Goal: Task Accomplishment & Management: Manage account settings

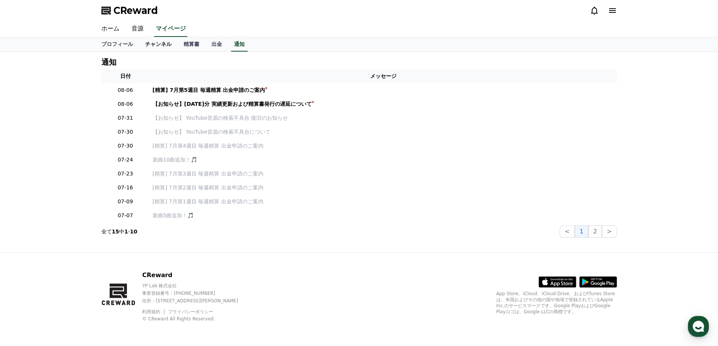
click at [140, 44] on link "チャンネル" at bounding box center [158, 44] width 38 height 14
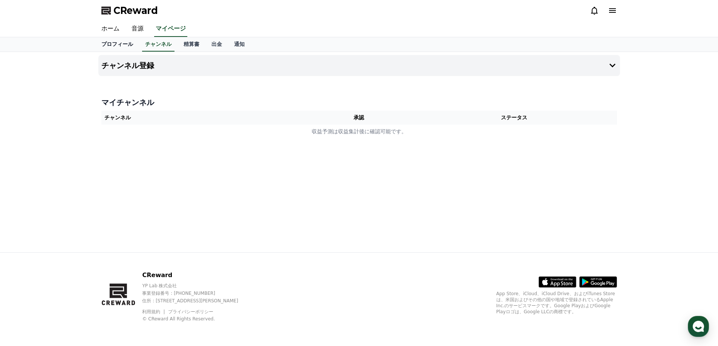
click at [119, 42] on link "プロフィール" at bounding box center [117, 44] width 44 height 14
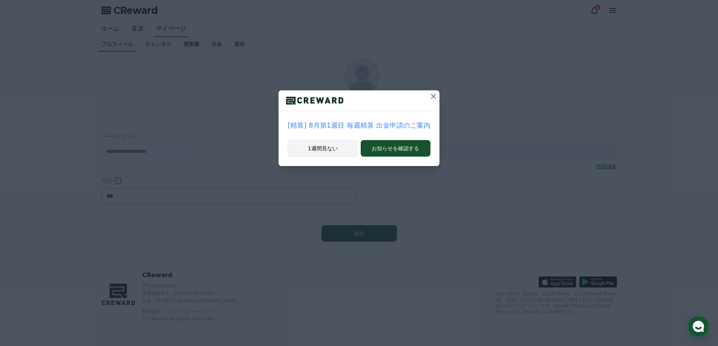
click at [332, 149] on button "1週間見ない" at bounding box center [323, 148] width 70 height 17
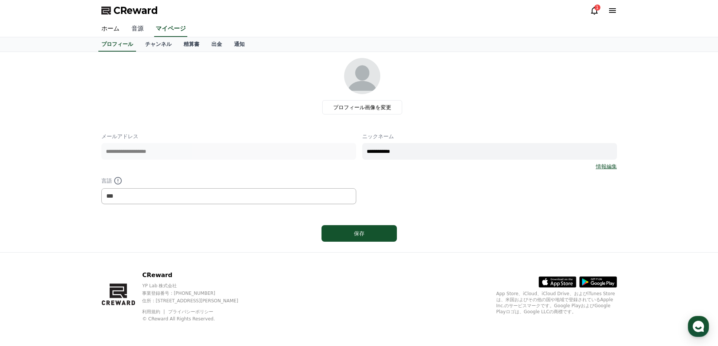
click at [137, 28] on link "音源" at bounding box center [137, 29] width 24 height 16
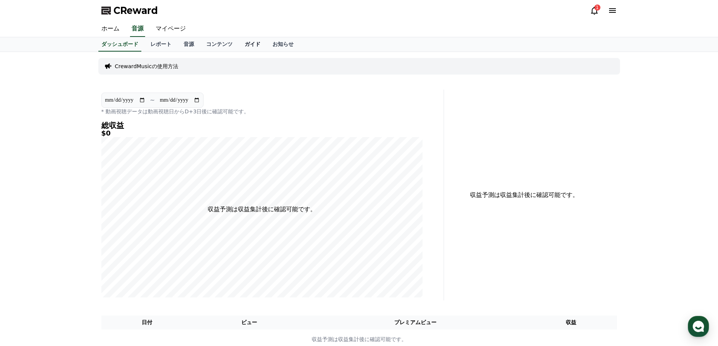
click at [239, 45] on link "ガイド" at bounding box center [253, 44] width 28 height 14
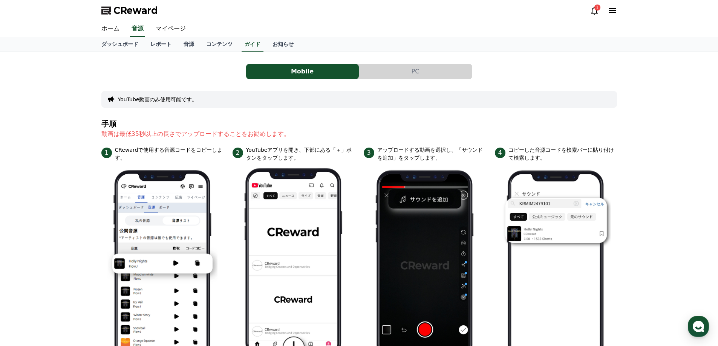
click at [384, 73] on button "PC" at bounding box center [415, 71] width 113 height 15
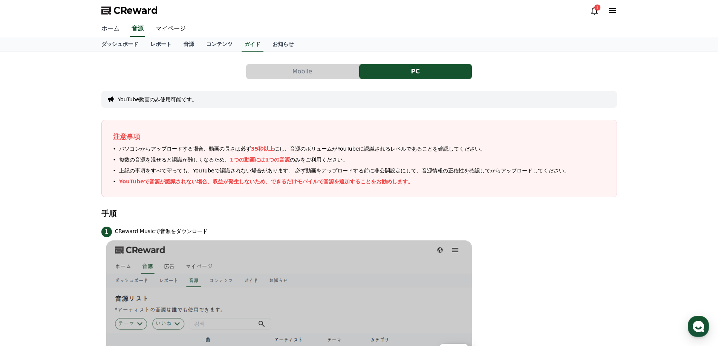
click at [113, 26] on link "ホーム" at bounding box center [110, 29] width 30 height 16
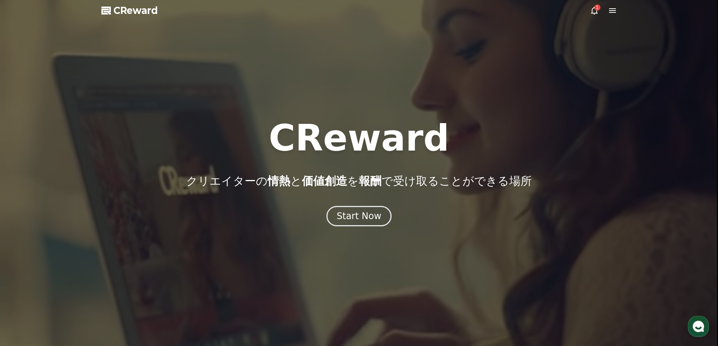
click at [596, 15] on icon at bounding box center [594, 10] width 9 height 9
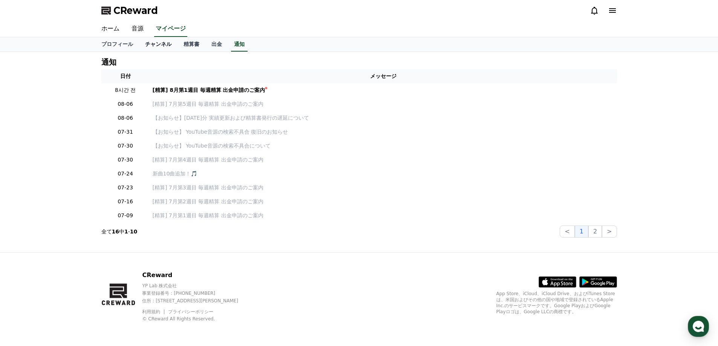
click at [152, 48] on link "チャンネル" at bounding box center [158, 44] width 38 height 14
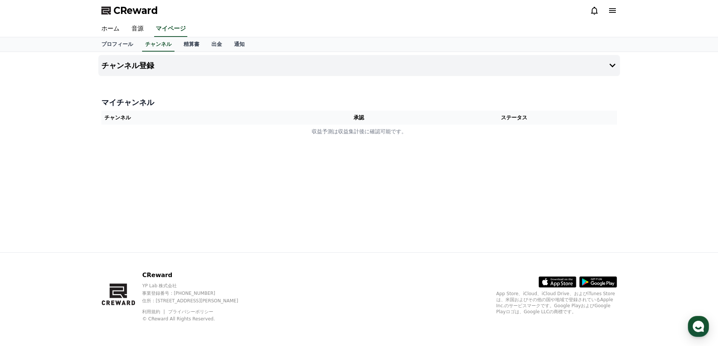
click at [361, 118] on th "承認" at bounding box center [358, 118] width 105 height 14
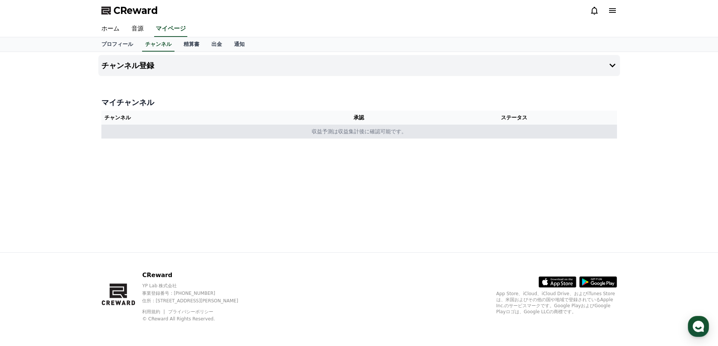
click at [358, 132] on td "収益予測は収益集計後に確認可能です。" at bounding box center [358, 132] width 515 height 14
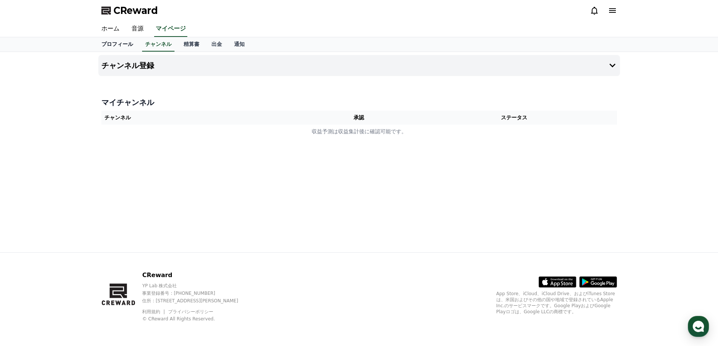
click at [116, 47] on link "プロフィール" at bounding box center [117, 44] width 44 height 14
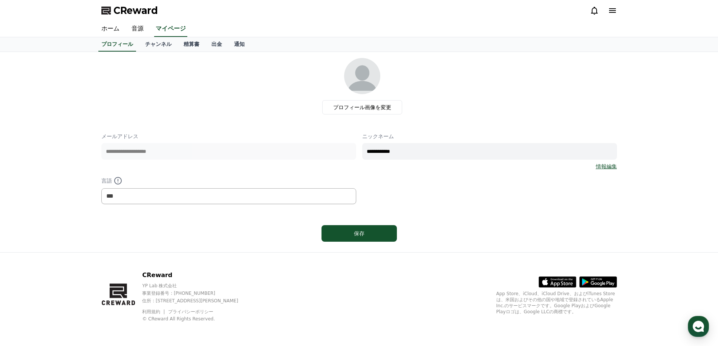
click at [610, 167] on link "情報編集" at bounding box center [606, 167] width 21 height 8
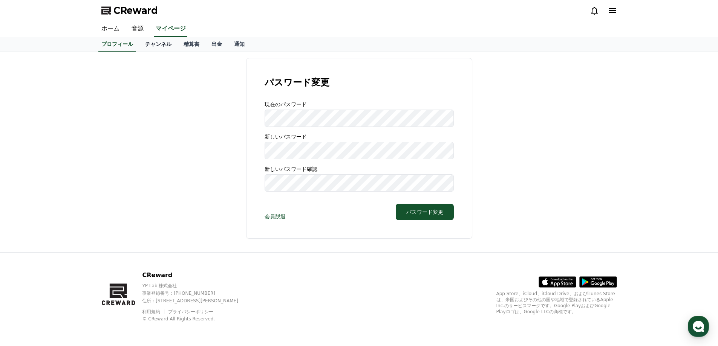
click at [157, 42] on link "チャンネル" at bounding box center [158, 44] width 38 height 14
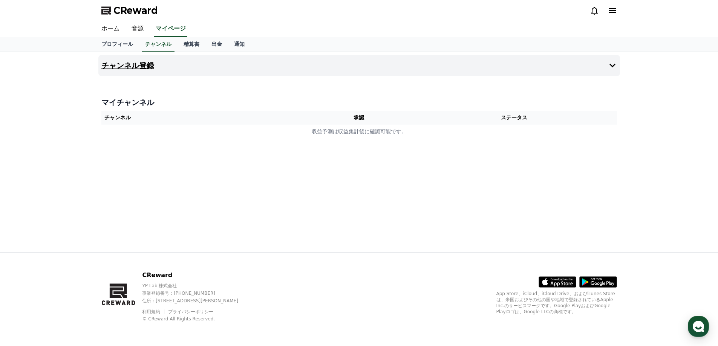
click at [613, 62] on icon at bounding box center [612, 65] width 9 height 9
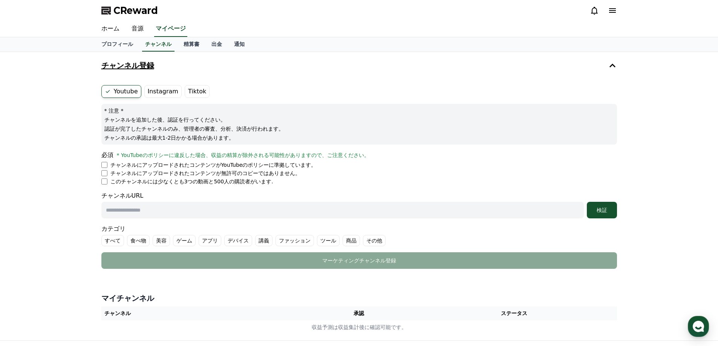
click at [165, 90] on label "Instagram" at bounding box center [162, 91] width 37 height 13
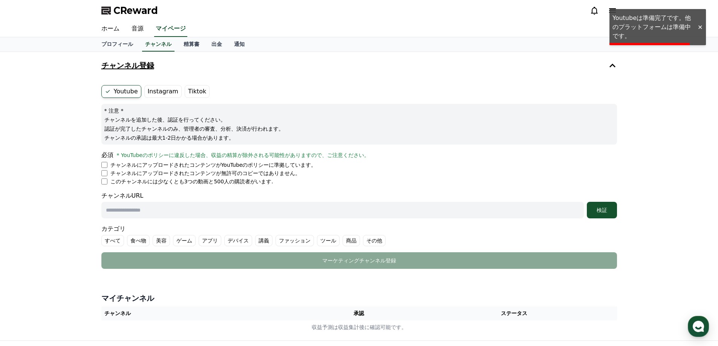
click at [187, 90] on label "Tiktok" at bounding box center [197, 91] width 25 height 13
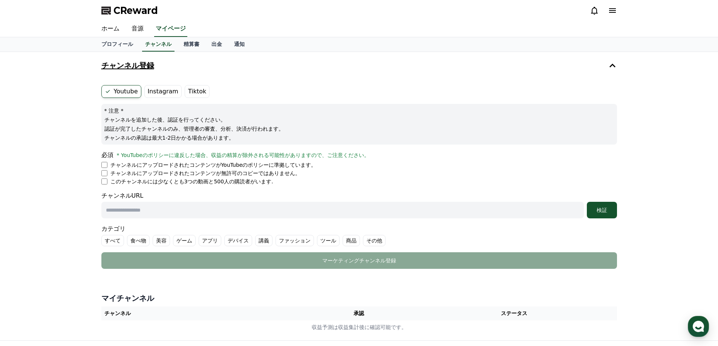
drag, startPoint x: 163, startPoint y: 10, endPoint x: 113, endPoint y: 12, distance: 49.4
click at [113, 12] on div "CReward" at bounding box center [359, 10] width 528 height 21
copy span "CReward"
